Goal: Information Seeking & Learning: Check status

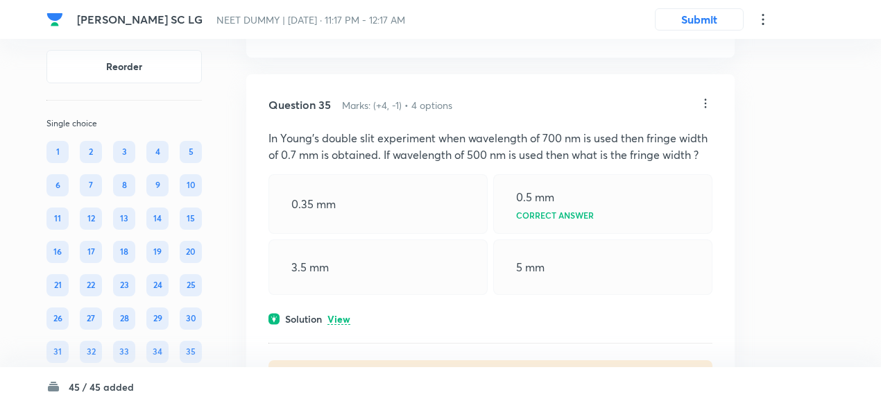
scroll to position [13819, 0]
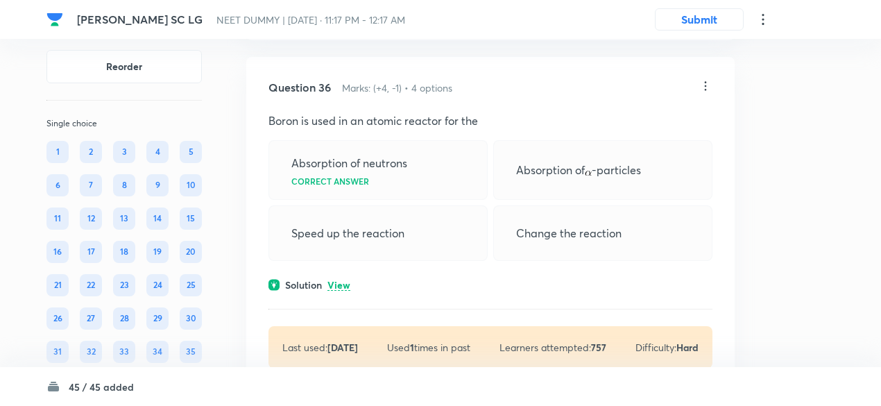
scroll to position [14325, 0]
